Goal: Find specific page/section: Find specific page/section

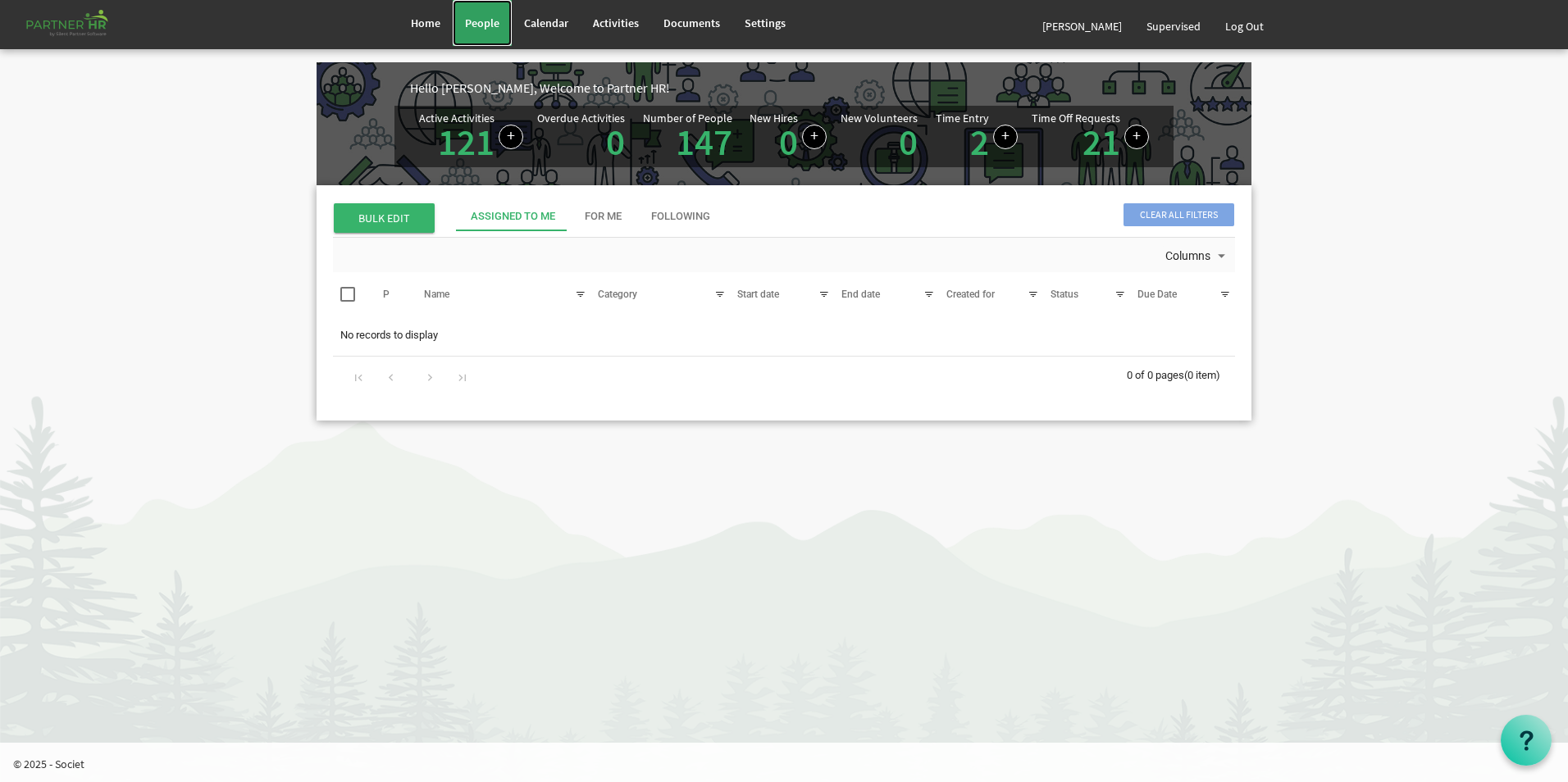
click at [482, 21] on span "People" at bounding box center [482, 23] width 35 height 15
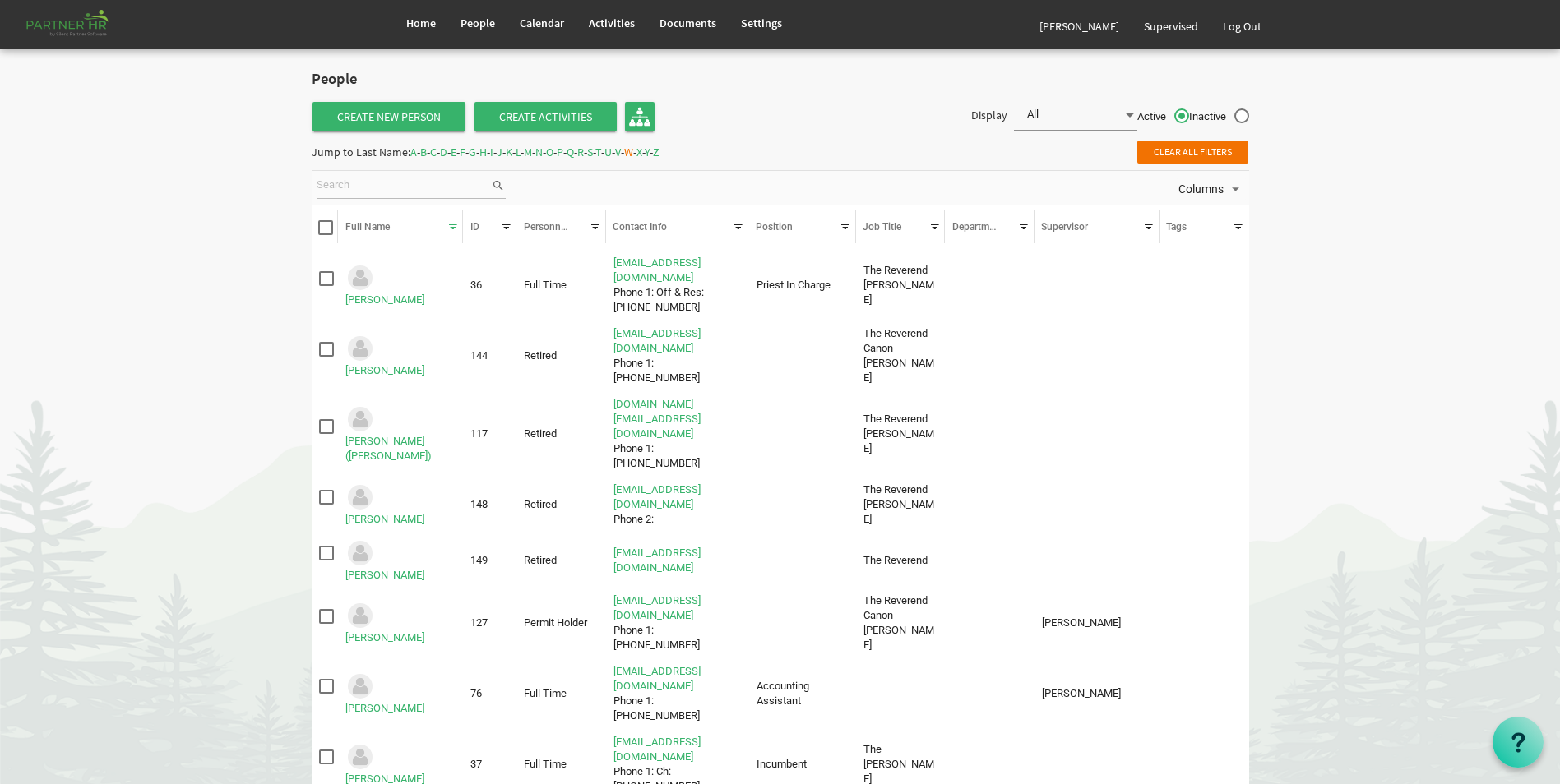
click at [448, 153] on span "D" at bounding box center [443, 152] width 7 height 15
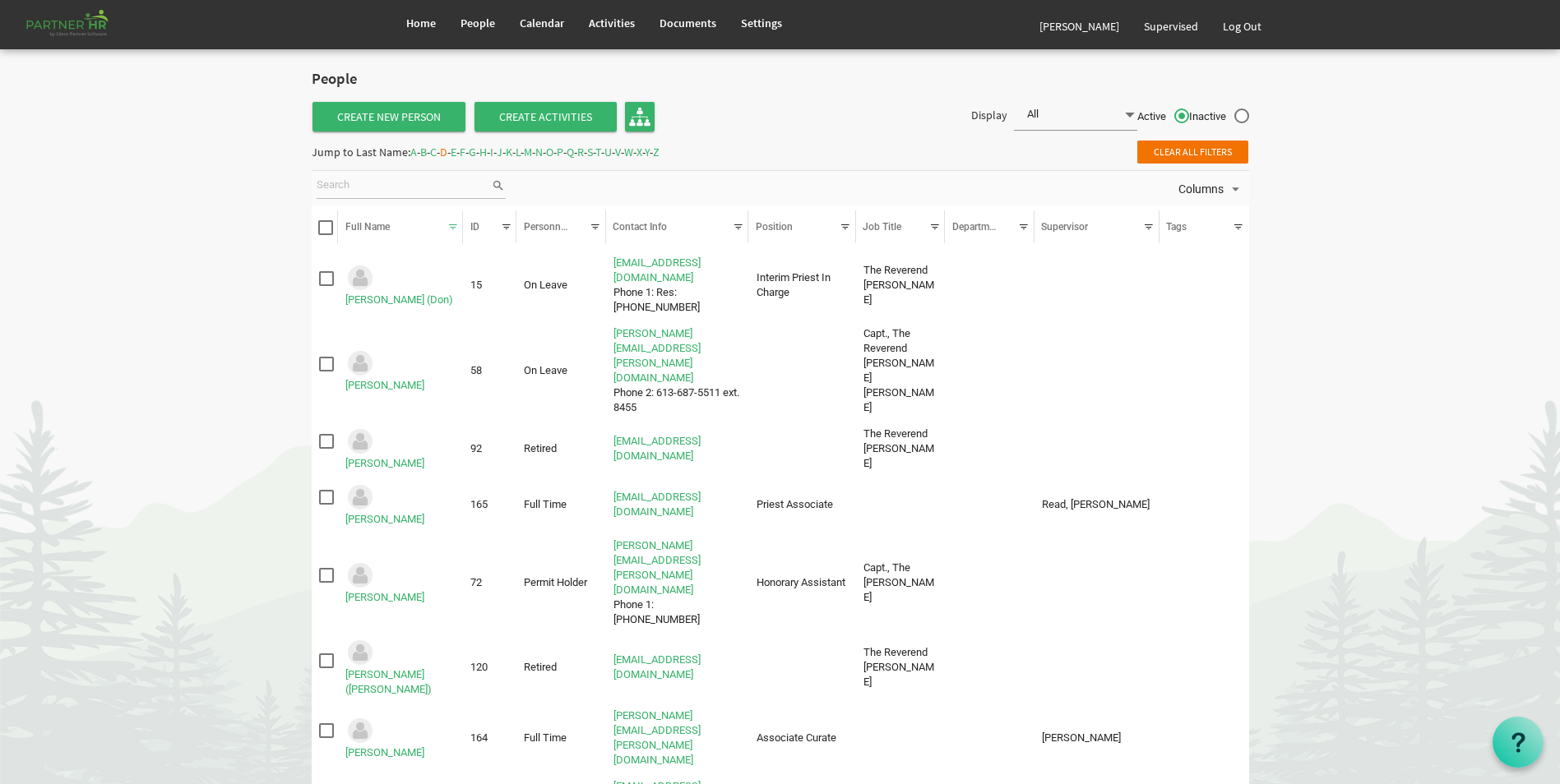
scroll to position [82, 0]
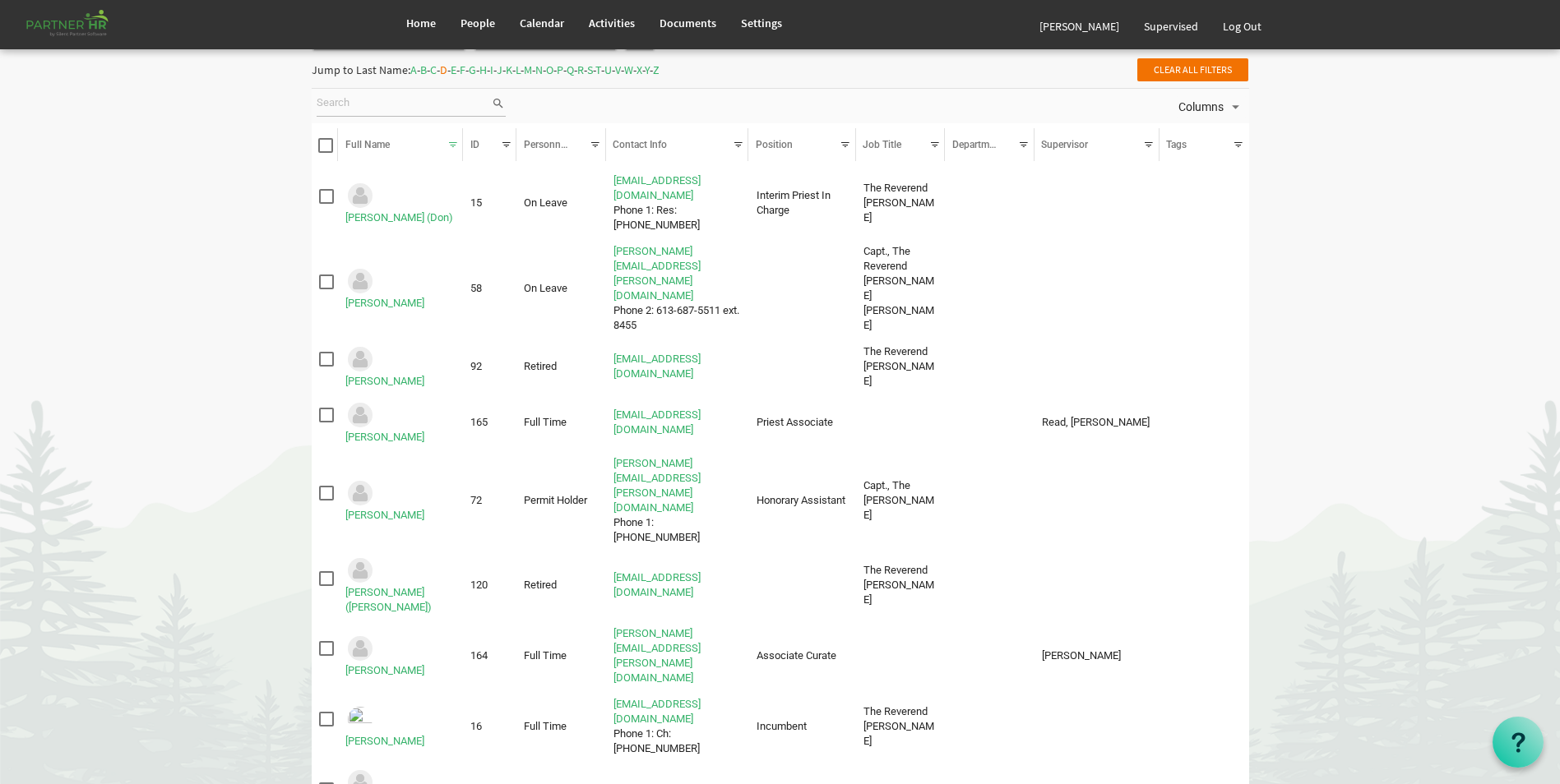
click at [437, 69] on span "C" at bounding box center [433, 69] width 7 height 15
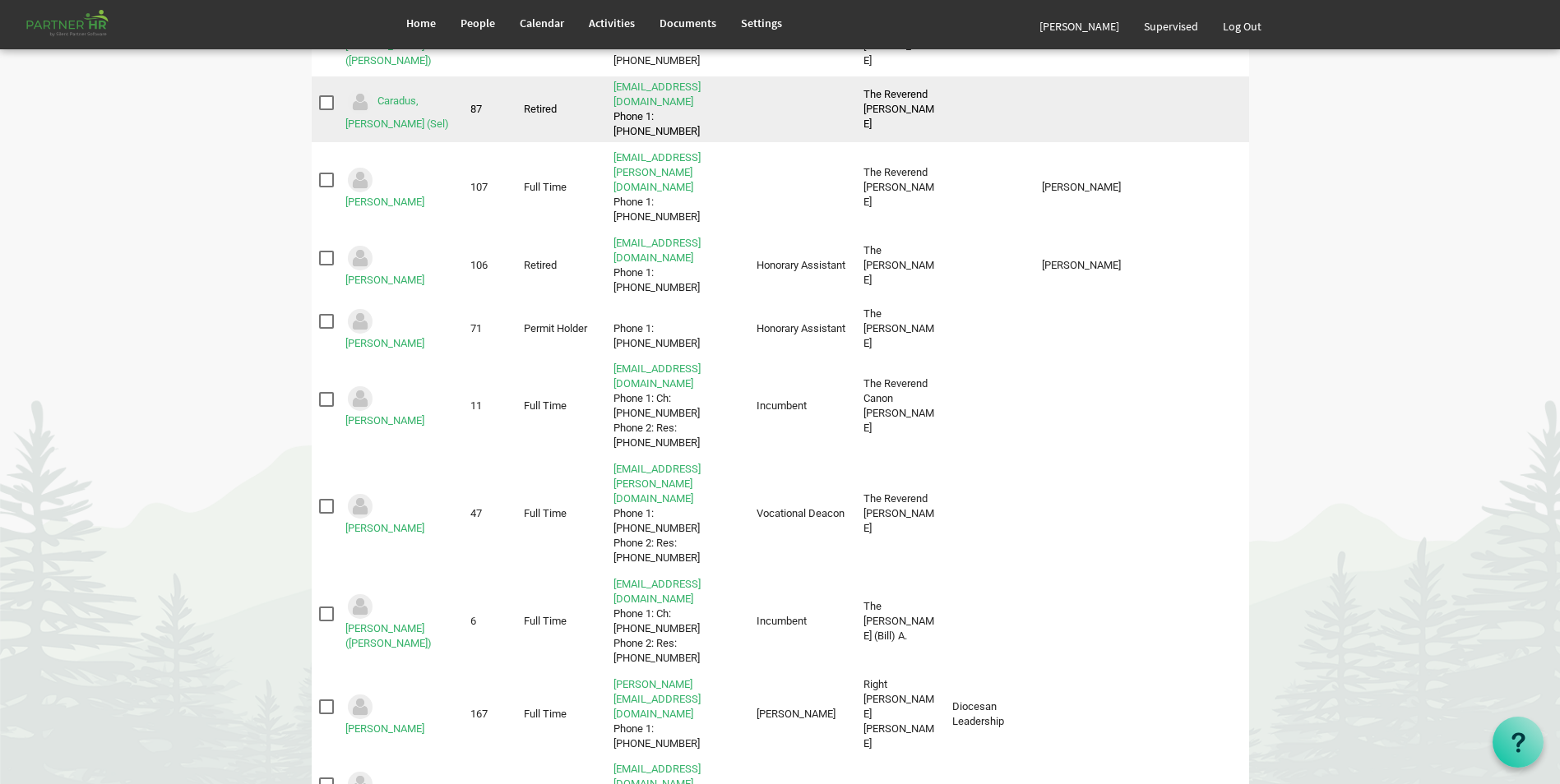
scroll to position [328, 0]
